Goal: Navigation & Orientation: Find specific page/section

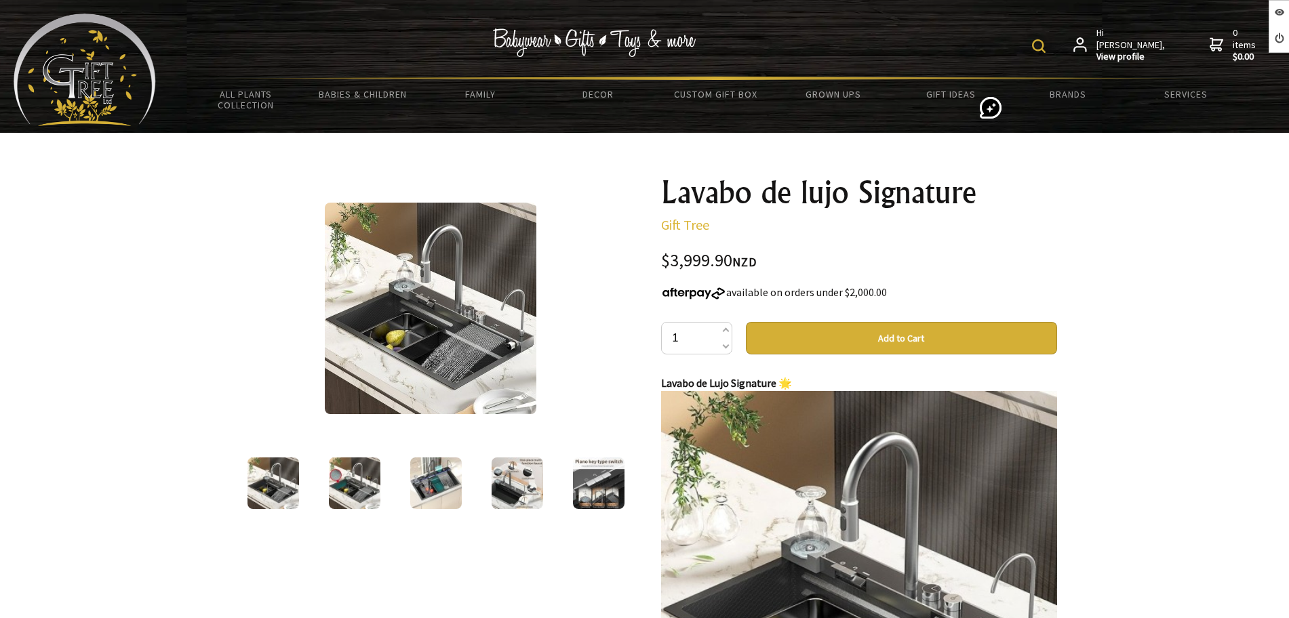
scroll to position [85, 0]
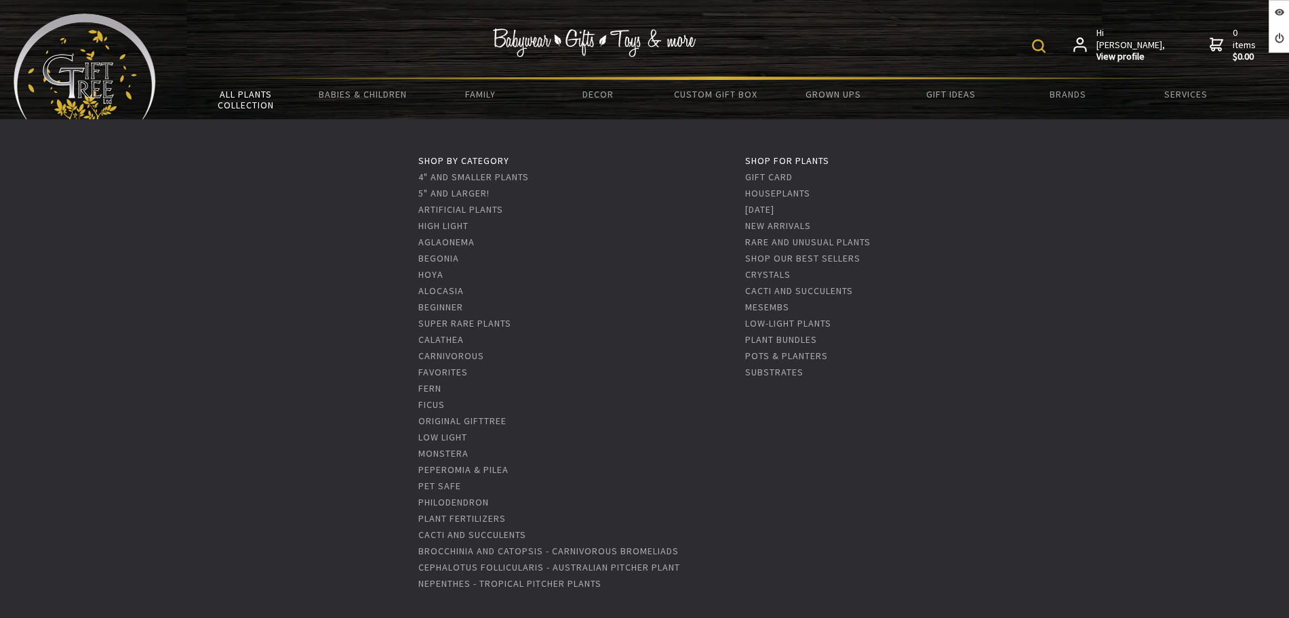
click at [213, 116] on link "All Plants Collection" at bounding box center [245, 99] width 117 height 39
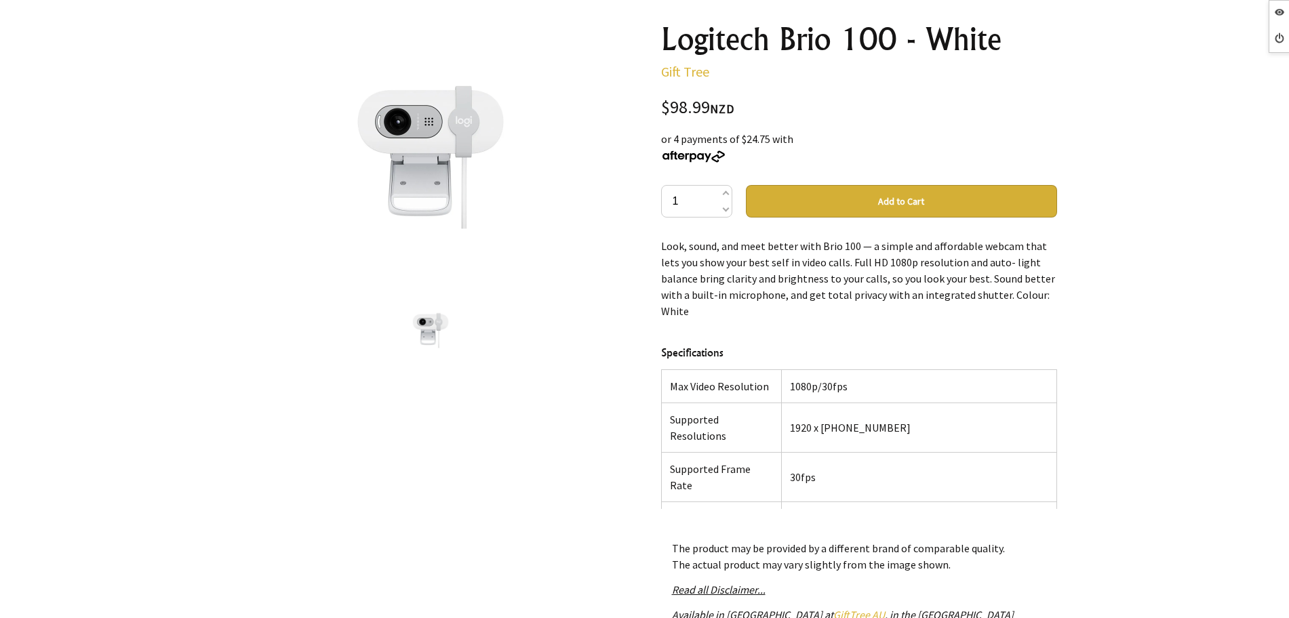
scroll to position [254, 0]
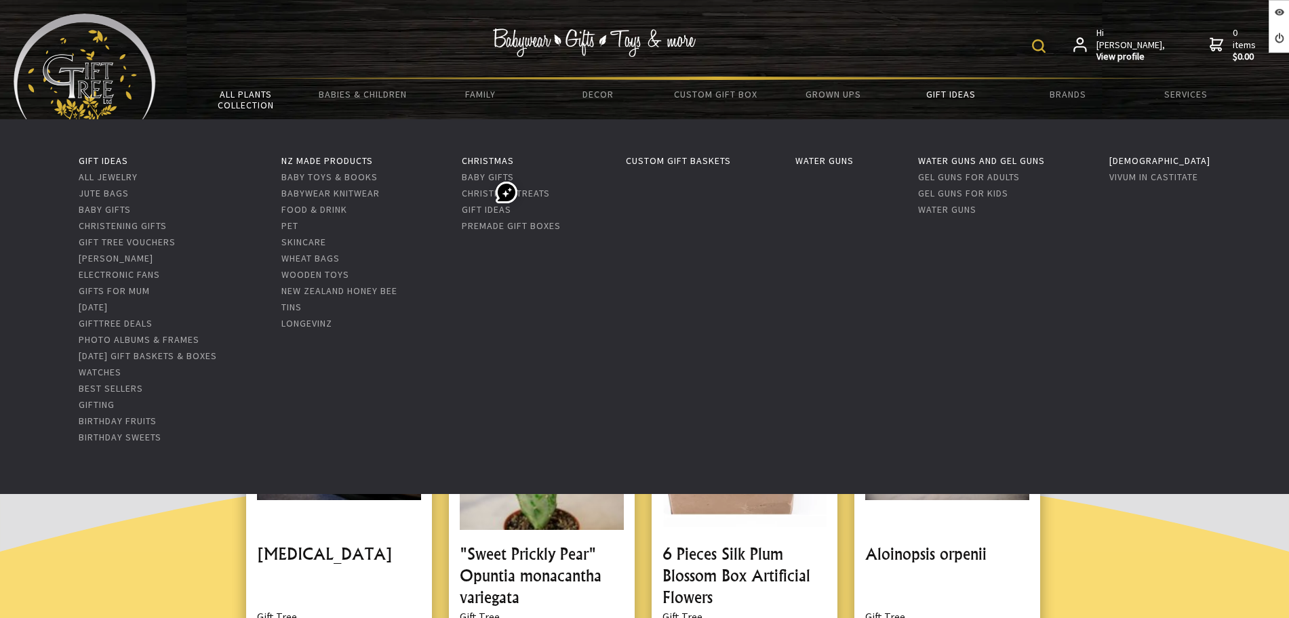
click at [967, 100] on link "Gift Ideas" at bounding box center [950, 94] width 117 height 28
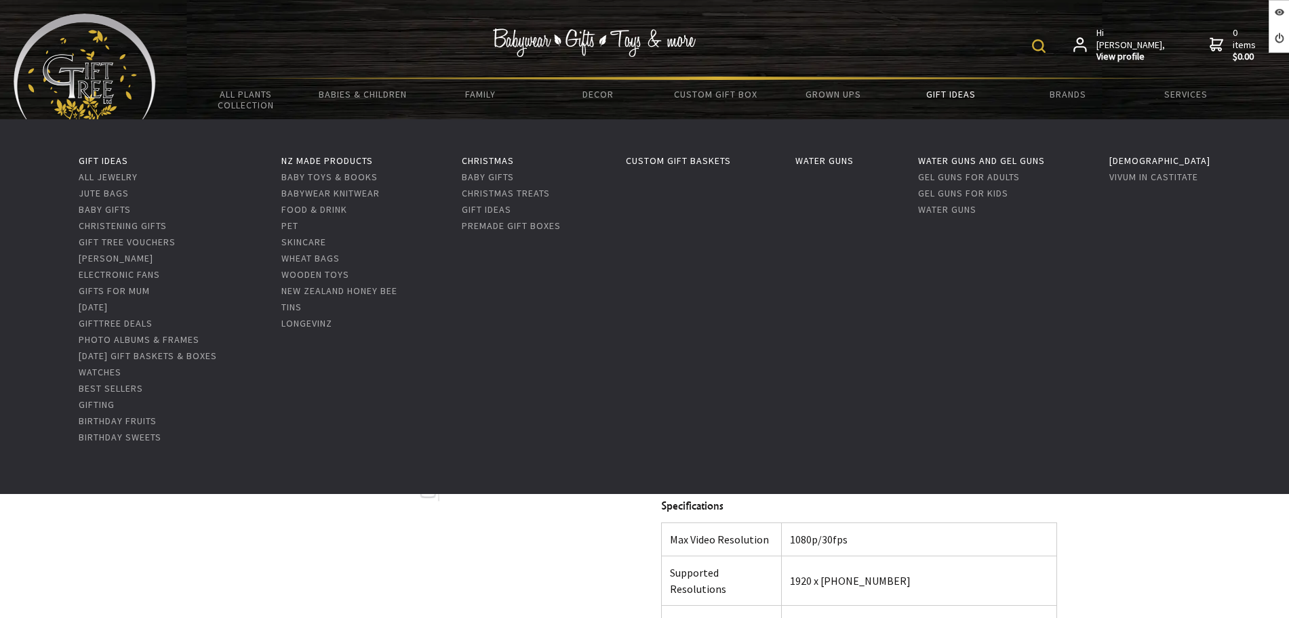
click at [953, 102] on link "Gift Ideas" at bounding box center [950, 94] width 117 height 28
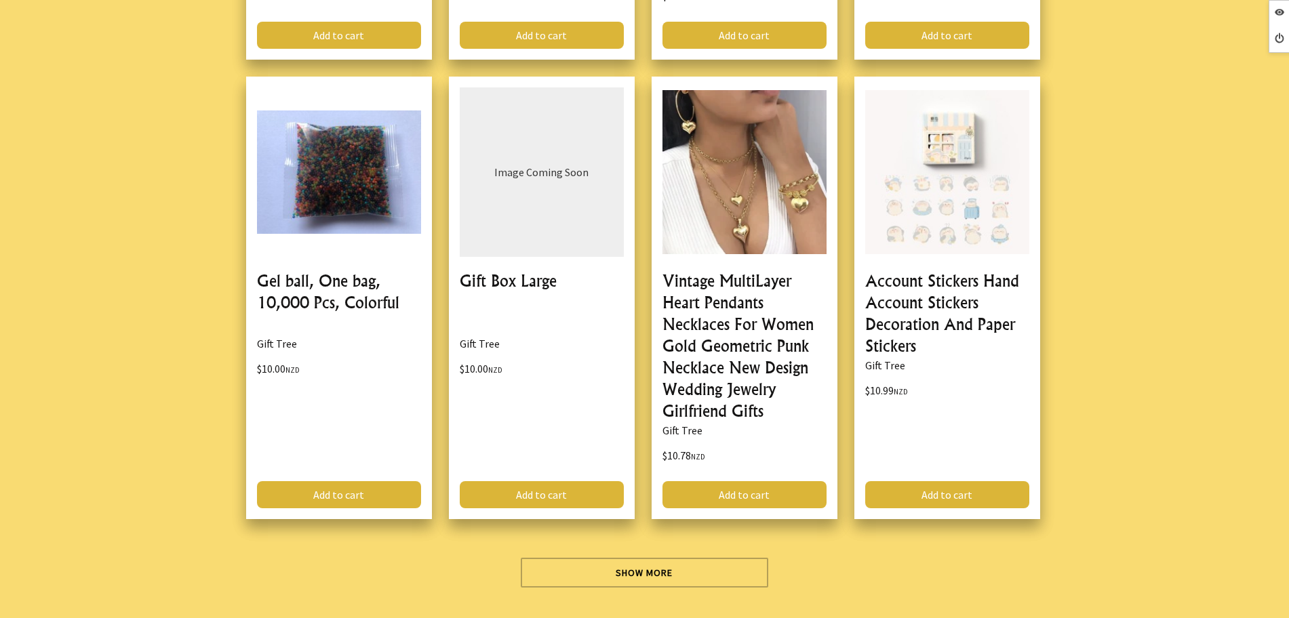
scroll to position [4069, 0]
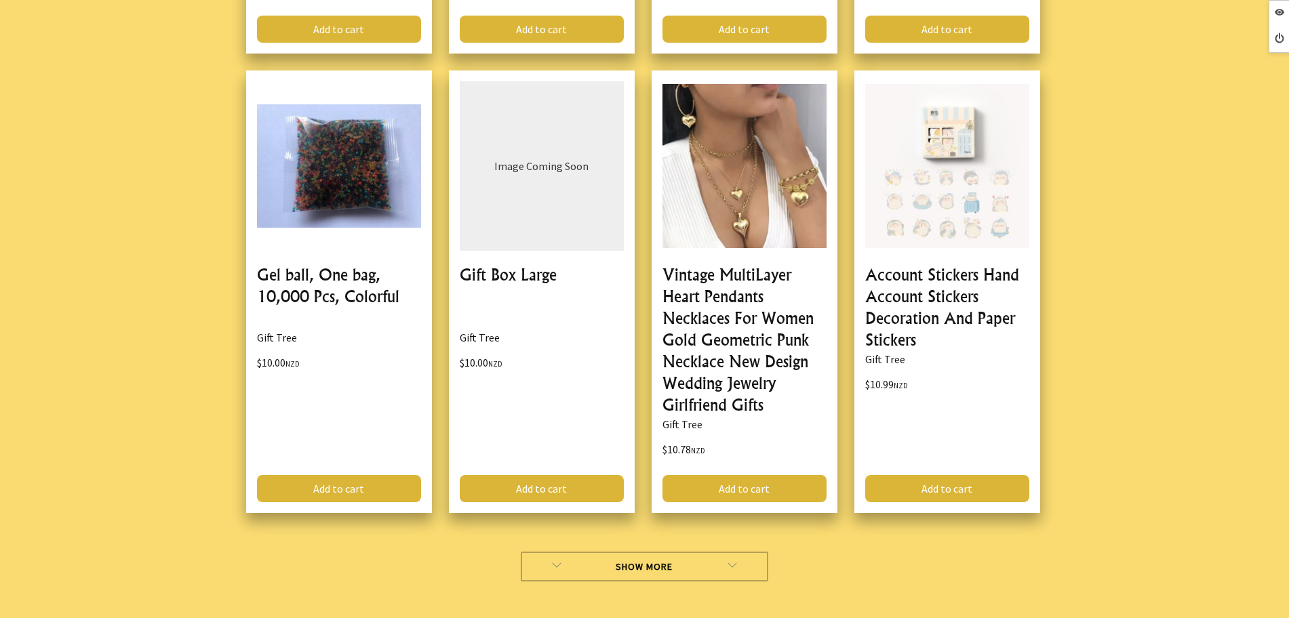
click at [601, 552] on link "Show More" at bounding box center [645, 567] width 248 height 30
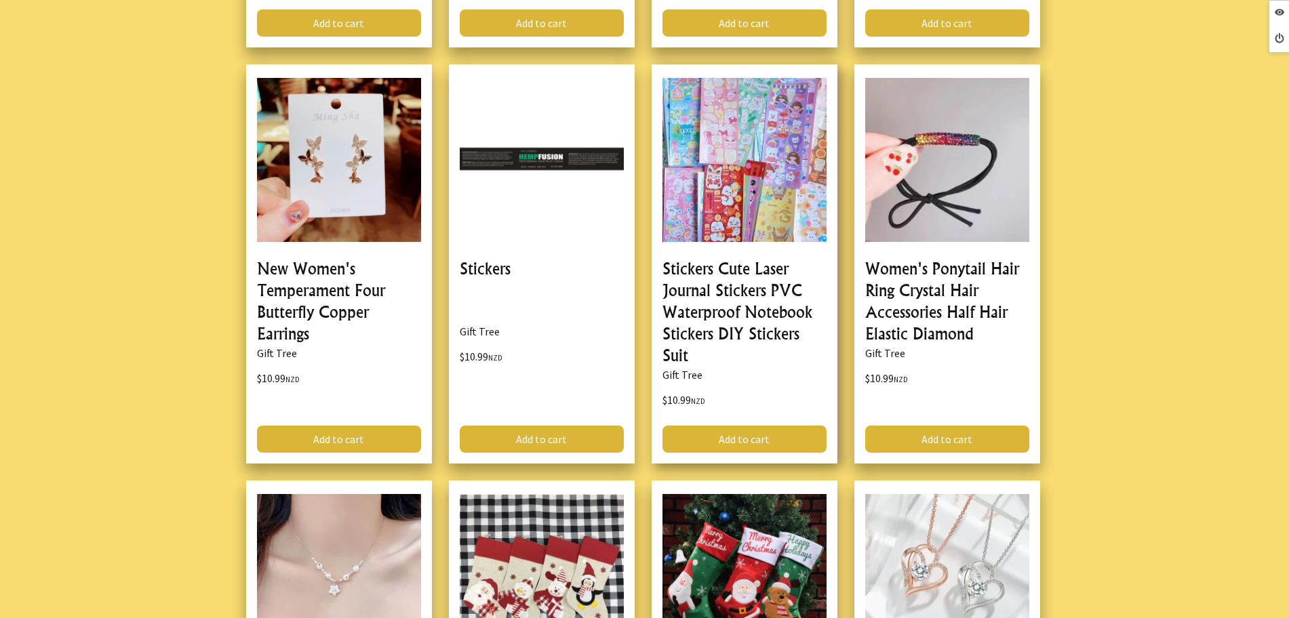
scroll to position [4747, 0]
